Goal: Task Accomplishment & Management: Use online tool/utility

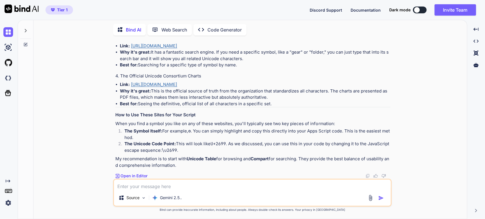
scroll to position [2451, 0]
click at [225, 121] on div "Of course! Here are some of the best websites for browsing, searching, and find…" at bounding box center [252, 10] width 275 height 317
type textarea "x"
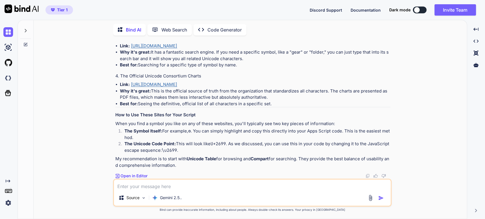
click at [6, 202] on img at bounding box center [8, 203] width 10 height 10
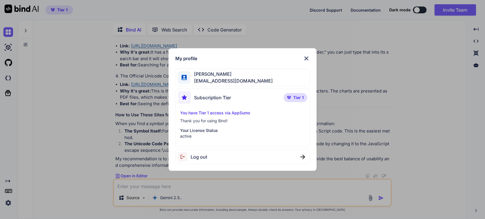
click at [198, 158] on span "Log out" at bounding box center [199, 157] width 16 height 7
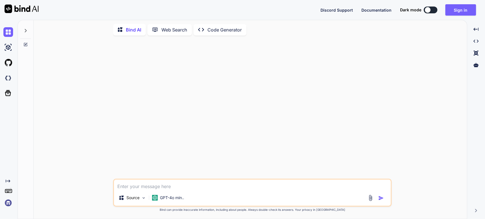
scroll to position [0, 0]
click at [462, 10] on button "Sign in" at bounding box center [460, 9] width 31 height 11
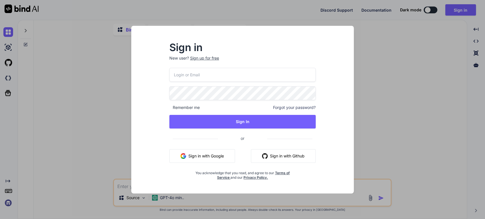
type textarea "x"
click at [197, 75] on input "email" at bounding box center [242, 75] width 146 height 14
click at [197, 74] on input "email" at bounding box center [242, 75] width 146 height 14
type input "m"
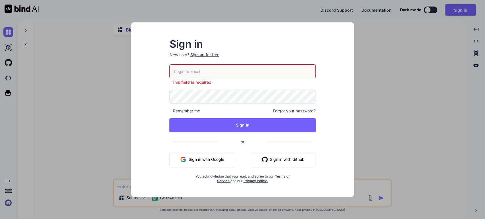
click at [189, 155] on button "Sign in with Google" at bounding box center [202, 160] width 66 height 14
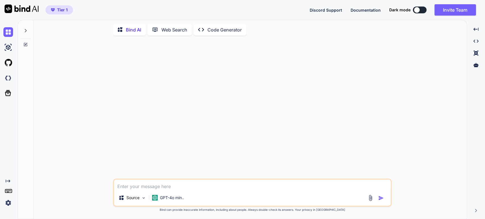
click at [27, 28] on icon at bounding box center [25, 30] width 5 height 5
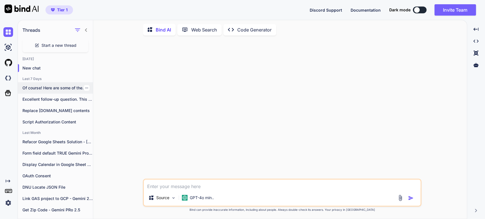
click at [48, 87] on p "Of course! Here are some of the..." at bounding box center [57, 88] width 70 height 6
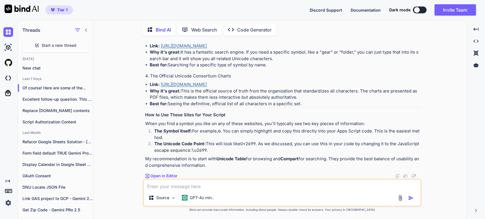
scroll to position [2451, 0]
click at [85, 86] on icon "button" at bounding box center [86, 87] width 3 height 3
click at [97, 96] on span "Rename and Save" at bounding box center [110, 98] width 34 height 6
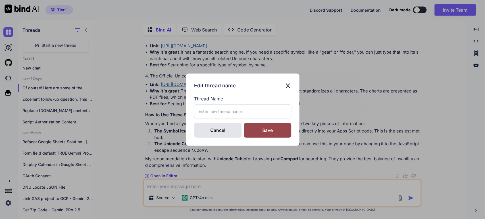
click at [212, 115] on input "text" at bounding box center [242, 111] width 97 height 14
type input "Unicode icons & symbols"
click at [261, 129] on div "Save" at bounding box center [267, 130] width 47 height 15
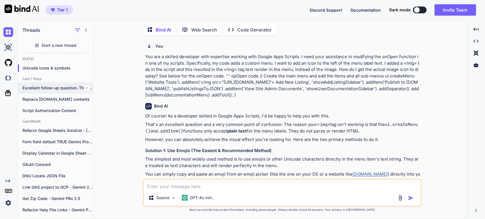
click at [43, 85] on p "Excellent follow-up question. This is a very..." at bounding box center [57, 88] width 70 height 6
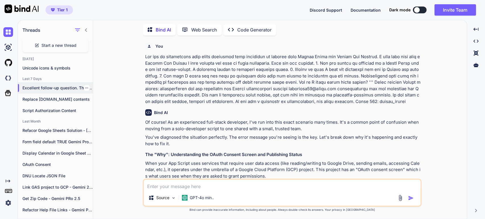
click at [85, 87] on icon "button" at bounding box center [86, 87] width 3 height 3
click at [96, 97] on span "Rename and Save" at bounding box center [110, 98] width 34 height 6
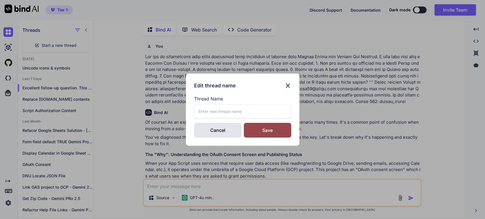
click at [196, 110] on input "text" at bounding box center [242, 111] width 97 height 14
type input "EQR Listings Security Model - Gemini"
click at [265, 129] on div "Save" at bounding box center [267, 130] width 47 height 15
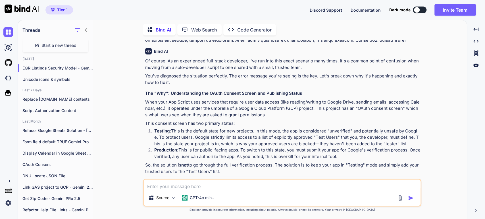
scroll to position [63, 0]
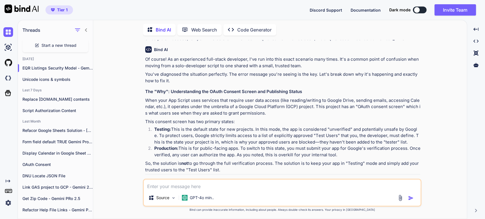
click at [183, 64] on p "Of course! As an experienced full-stack developer, I've run into this exact sce…" at bounding box center [282, 62] width 275 height 13
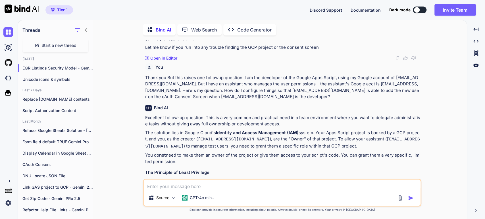
scroll to position [505, 0]
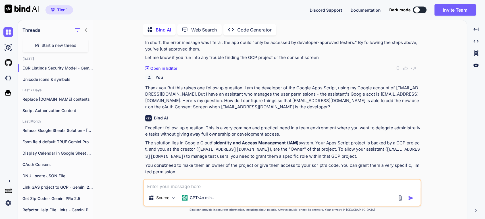
click at [187, 87] on p "Thank you But this raises one followup question. I am the developer of the Goog…" at bounding box center [282, 98] width 275 height 26
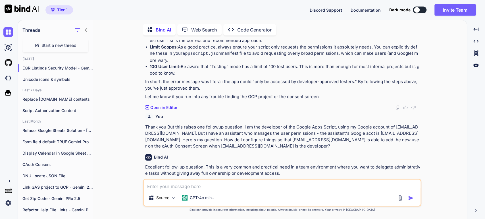
scroll to position [335, 0]
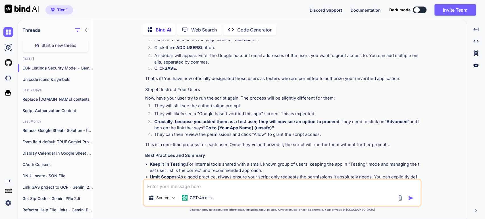
click at [223, 46] on li "Click the + ADD USERS button." at bounding box center [285, 49] width 270 height 8
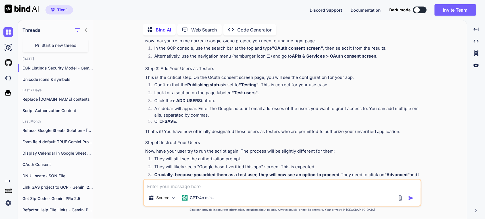
scroll to position [241, 0]
